Goal: Task Accomplishment & Management: Manage account settings

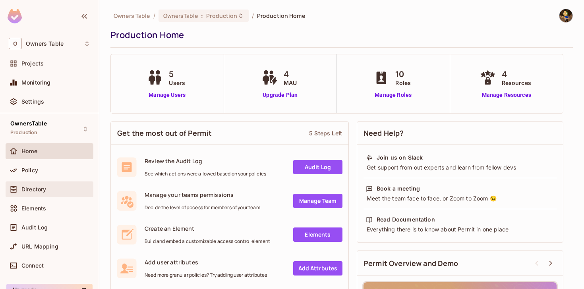
click at [48, 190] on div "Directory" at bounding box center [55, 189] width 69 height 6
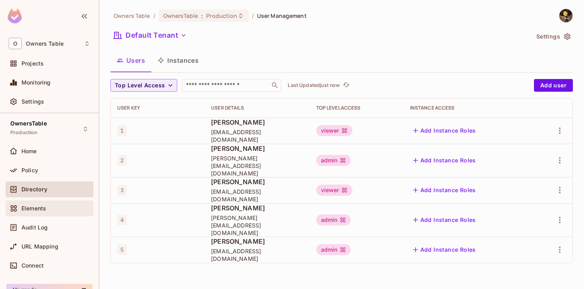
click at [41, 206] on span "Elements" at bounding box center [33, 209] width 25 height 6
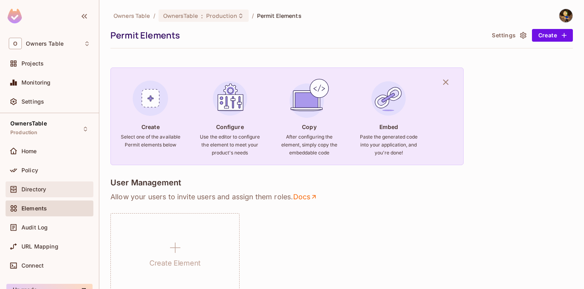
click at [51, 191] on div "Directory" at bounding box center [55, 189] width 69 height 6
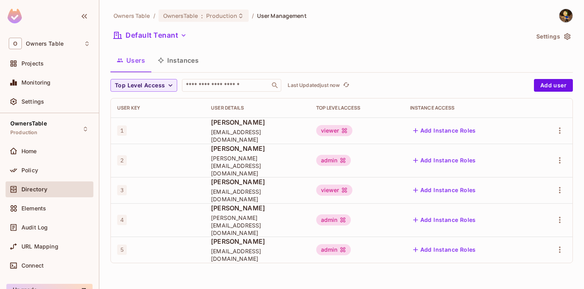
click at [177, 61] on button "Instances" at bounding box center [178, 60] width 54 height 20
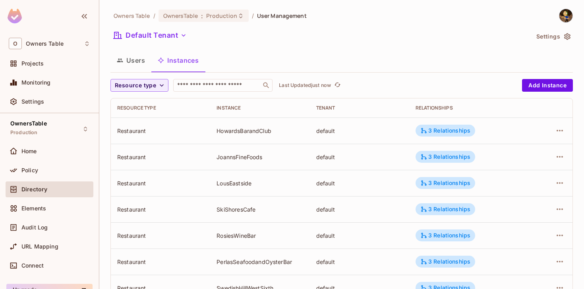
click at [134, 132] on div "Restaurant" at bounding box center [160, 131] width 87 height 8
click at [250, 134] on div "HowardsBarandClub" at bounding box center [260, 131] width 87 height 8
click at [560, 131] on icon "button" at bounding box center [560, 131] width 6 height 2
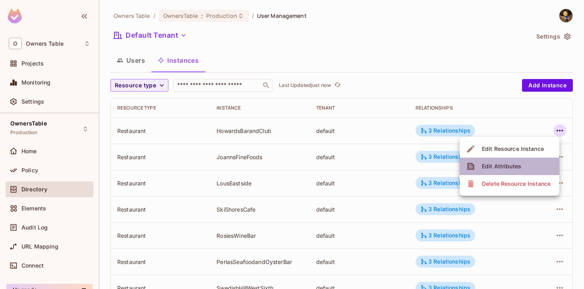
click at [513, 166] on div "Edit Attributes" at bounding box center [501, 167] width 39 height 8
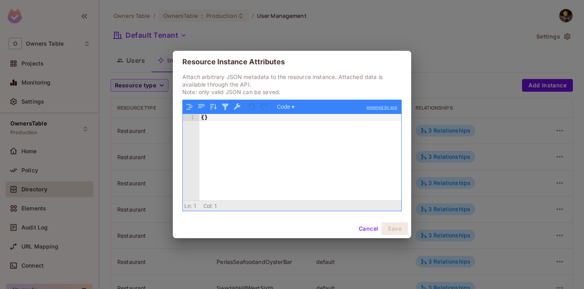
click at [367, 227] on button "Cancel" at bounding box center [369, 229] width 26 height 13
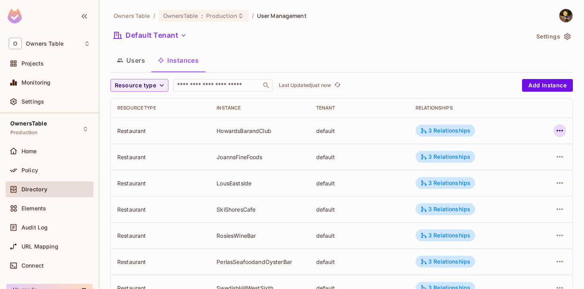
click at [559, 133] on icon "button" at bounding box center [560, 131] width 10 height 10
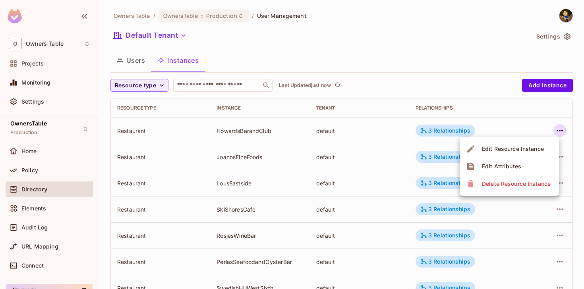
click at [531, 151] on div "Edit Resource Instance" at bounding box center [513, 149] width 62 height 8
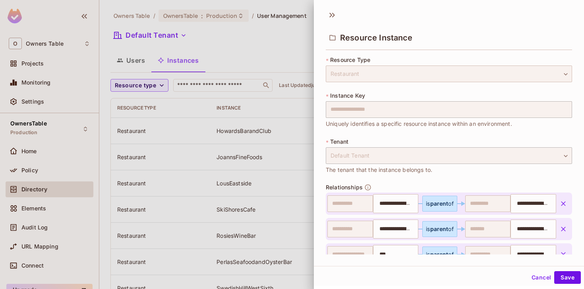
click at [390, 74] on div "Restaurant" at bounding box center [449, 74] width 247 height 17
click at [549, 279] on button "Cancel" at bounding box center [542, 278] width 26 height 13
